Goal: Task Accomplishment & Management: Use online tool/utility

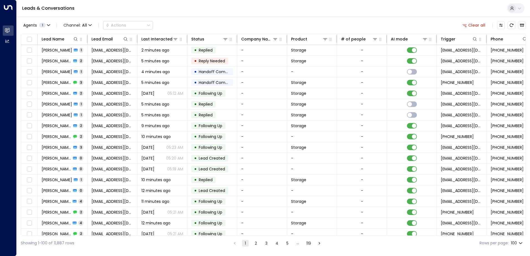
drag, startPoint x: 159, startPoint y: 236, endPoint x: 206, endPoint y: 236, distance: 47.4
click at [206, 236] on div "Showing 1-100 of 11,887 rows 1 2 3 4 5 … 119 Rows per page: 100 ***" at bounding box center [273, 243] width 505 height 15
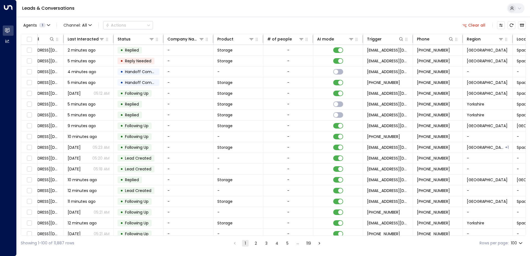
scroll to position [0, 113]
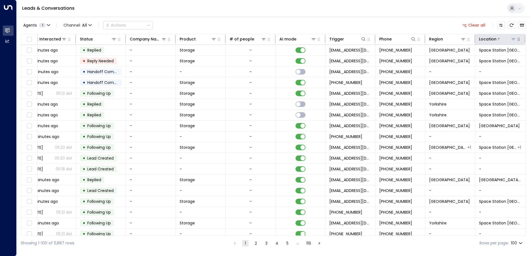
click at [512, 39] on icon at bounding box center [513, 39] width 4 height 2
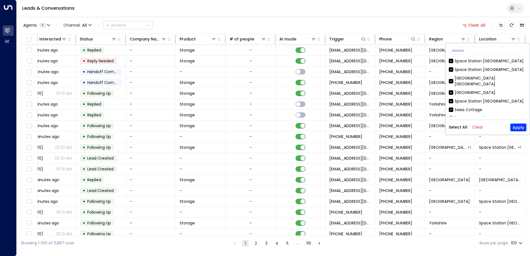
click at [478, 129] on button "Clear" at bounding box center [477, 127] width 11 height 4
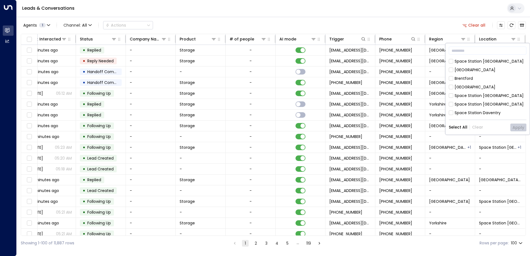
scroll to position [161, 0]
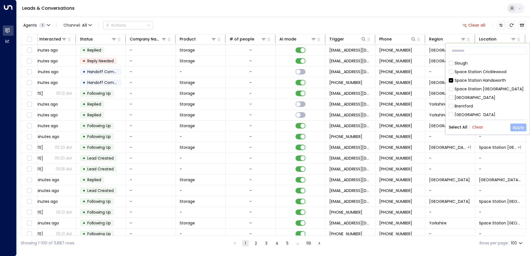
click at [520, 129] on button "Apply" at bounding box center [518, 128] width 16 height 8
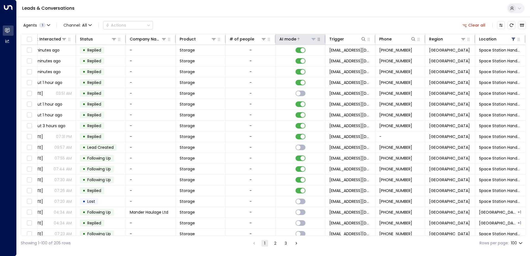
click at [297, 39] on icon at bounding box center [298, 38] width 3 height 3
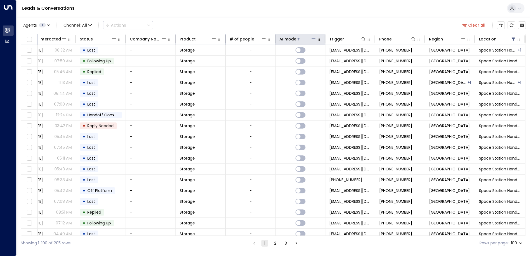
click at [297, 39] on icon at bounding box center [298, 38] width 3 height 3
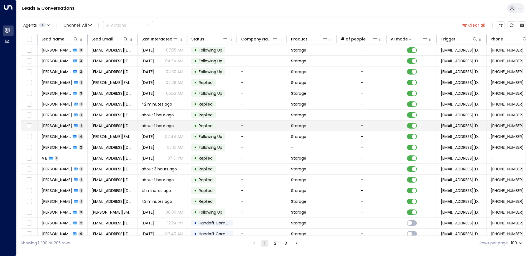
click at [79, 126] on td "[PERSON_NAME] 1" at bounding box center [63, 126] width 50 height 11
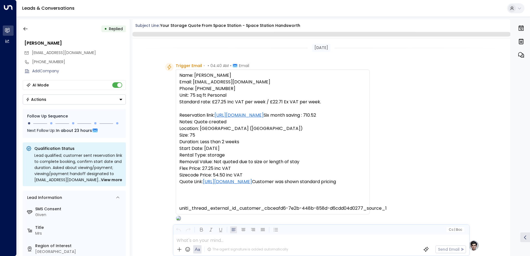
scroll to position [209, 0]
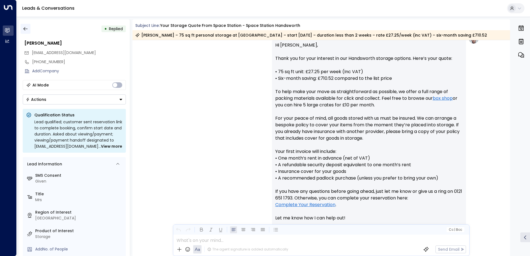
click at [27, 27] on icon "button" at bounding box center [26, 29] width 6 height 6
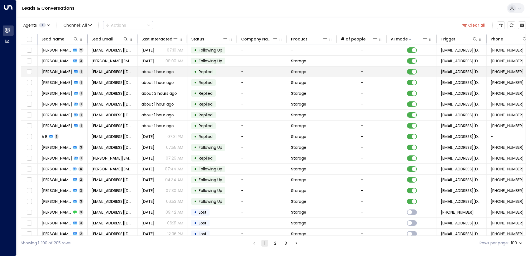
click at [81, 71] on td "[PERSON_NAME] 1" at bounding box center [63, 72] width 50 height 11
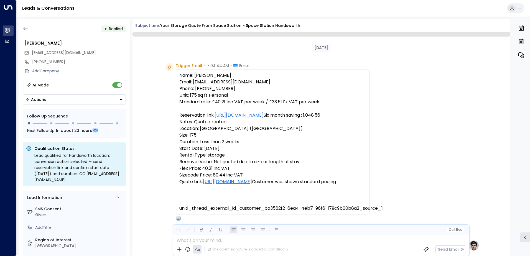
scroll to position [263, 0]
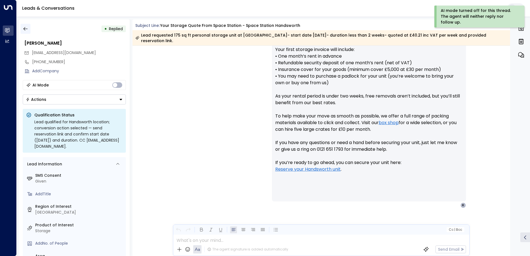
click at [26, 27] on icon "button" at bounding box center [26, 29] width 6 height 6
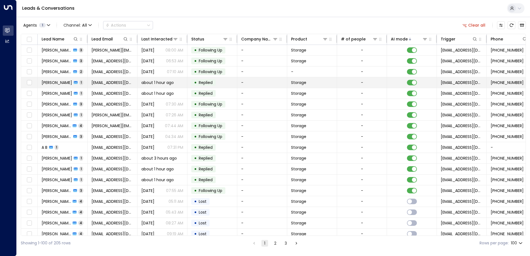
click at [83, 83] on span "1" at bounding box center [81, 82] width 4 height 5
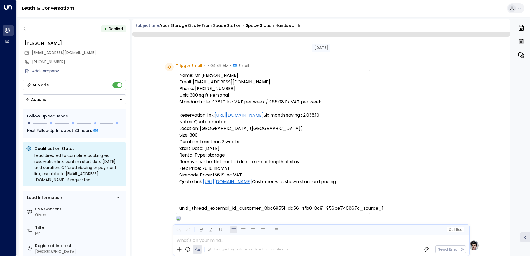
scroll to position [237, 0]
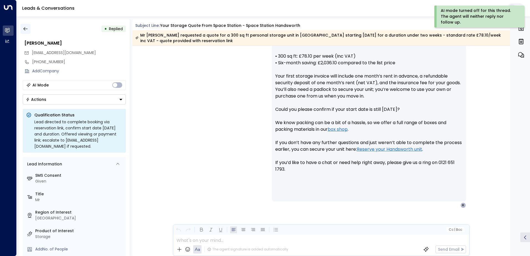
click at [25, 30] on icon "button" at bounding box center [26, 29] width 6 height 6
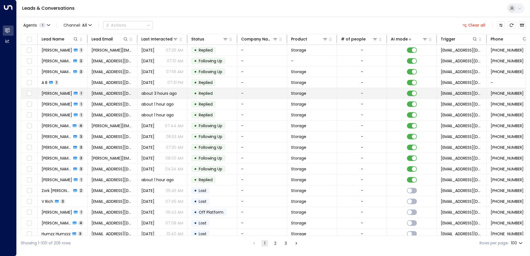
click at [83, 94] on span "1" at bounding box center [81, 93] width 4 height 5
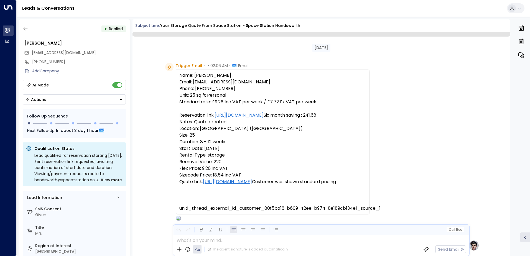
scroll to position [277, 0]
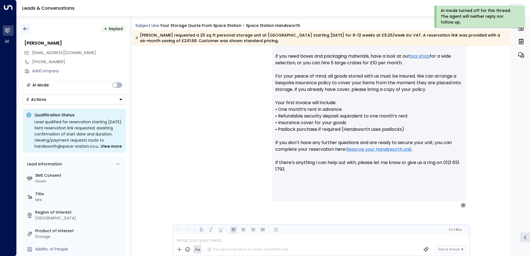
click at [25, 28] on icon "button" at bounding box center [25, 29] width 4 height 4
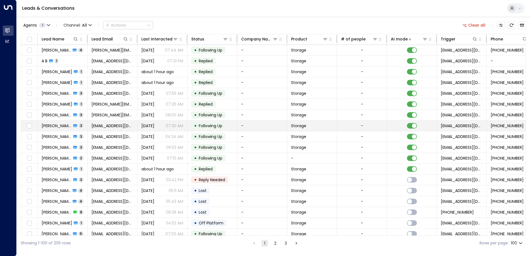
click at [82, 126] on td "[PERSON_NAME] 3" at bounding box center [63, 126] width 50 height 11
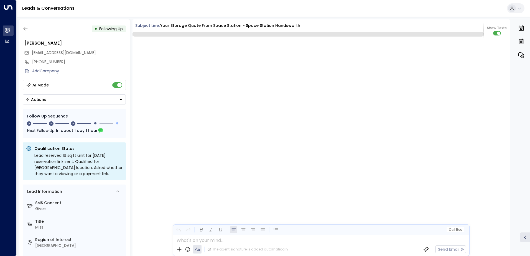
scroll to position [663, 0]
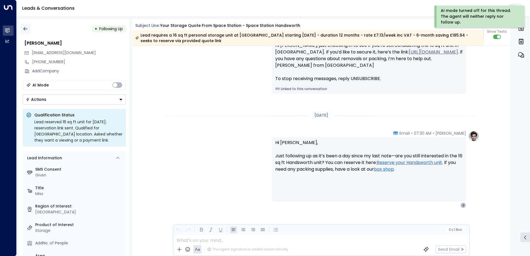
click at [25, 27] on icon "button" at bounding box center [26, 29] width 6 height 6
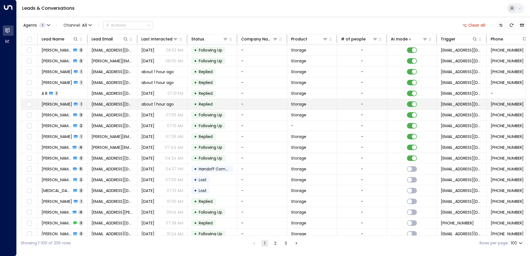
click at [74, 104] on td "[PERSON_NAME] Sad 1" at bounding box center [63, 104] width 50 height 11
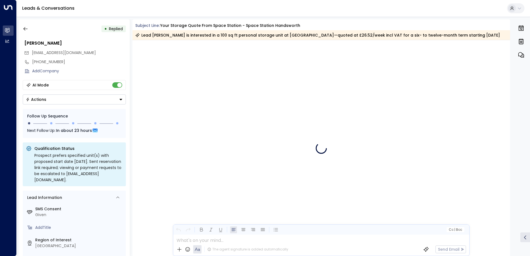
scroll to position [245, 0]
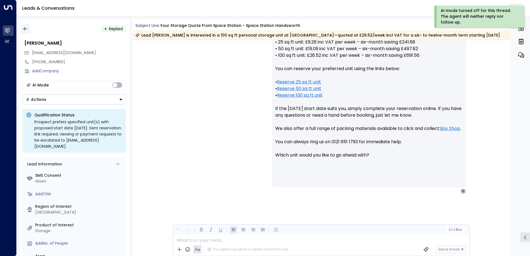
click at [28, 28] on icon "button" at bounding box center [26, 29] width 6 height 6
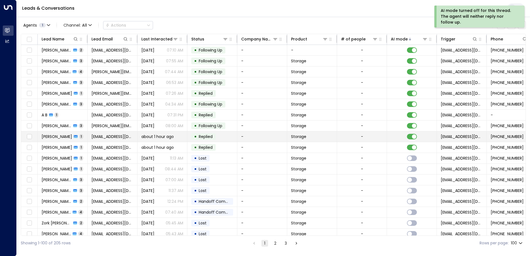
click at [68, 137] on span "[PERSON_NAME]" at bounding box center [57, 137] width 30 height 6
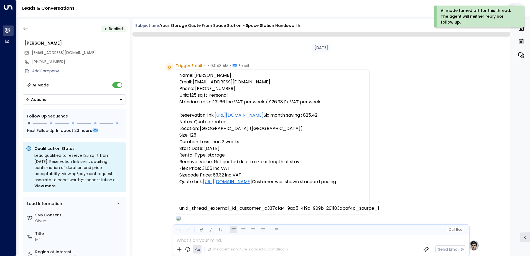
scroll to position [250, 0]
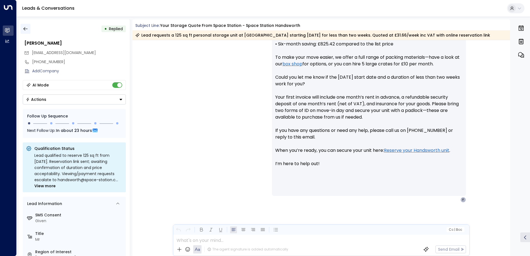
click at [26, 29] on icon "button" at bounding box center [26, 29] width 6 height 6
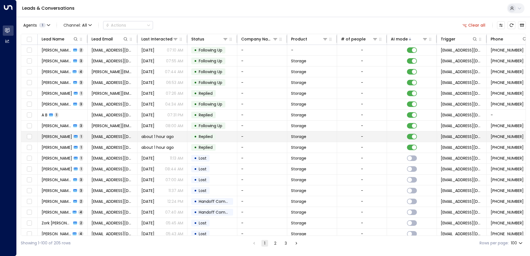
click at [70, 136] on span "[PERSON_NAME]" at bounding box center [57, 137] width 30 height 6
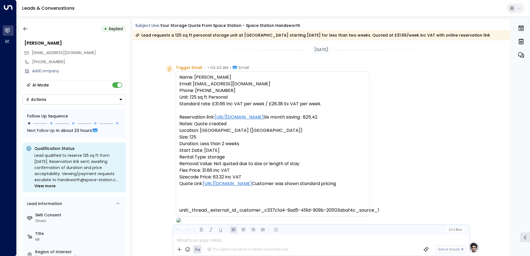
scroll to position [211, 0]
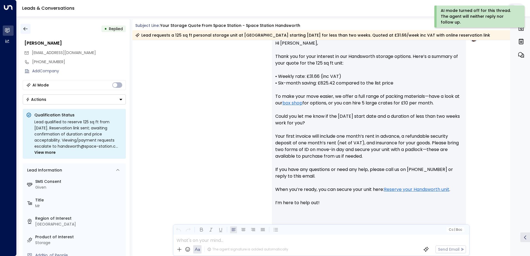
click at [27, 29] on icon "button" at bounding box center [26, 29] width 6 height 6
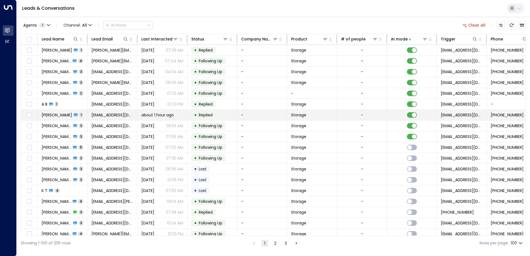
click at [85, 113] on td "[PERSON_NAME] 1" at bounding box center [63, 115] width 50 height 11
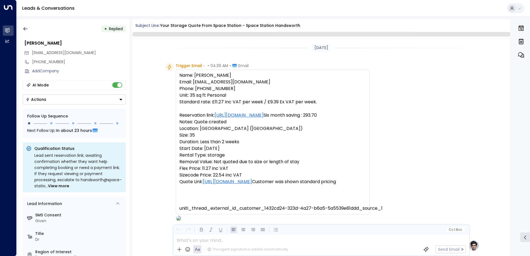
scroll to position [209, 0]
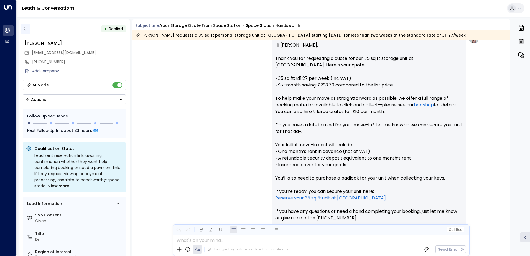
click at [27, 28] on icon "button" at bounding box center [26, 29] width 6 height 6
